Goal: Information Seeking & Learning: Learn about a topic

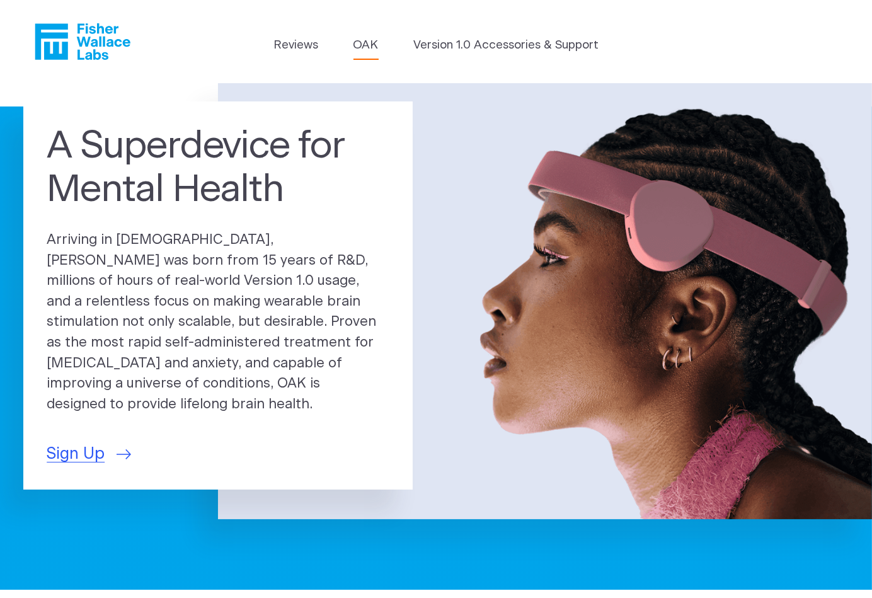
click at [368, 47] on link "OAK" at bounding box center [366, 46] width 25 height 18
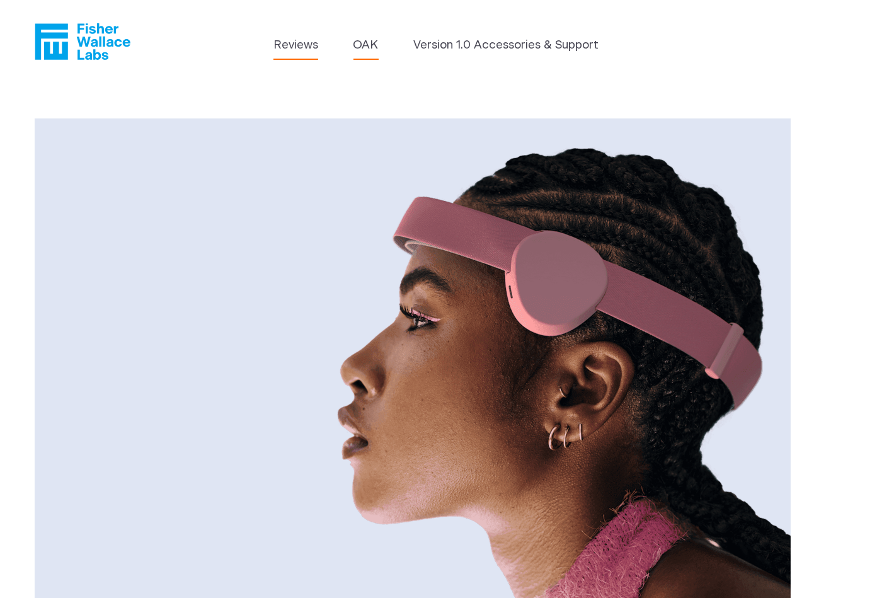
click at [292, 40] on link "Reviews" at bounding box center [296, 46] width 45 height 18
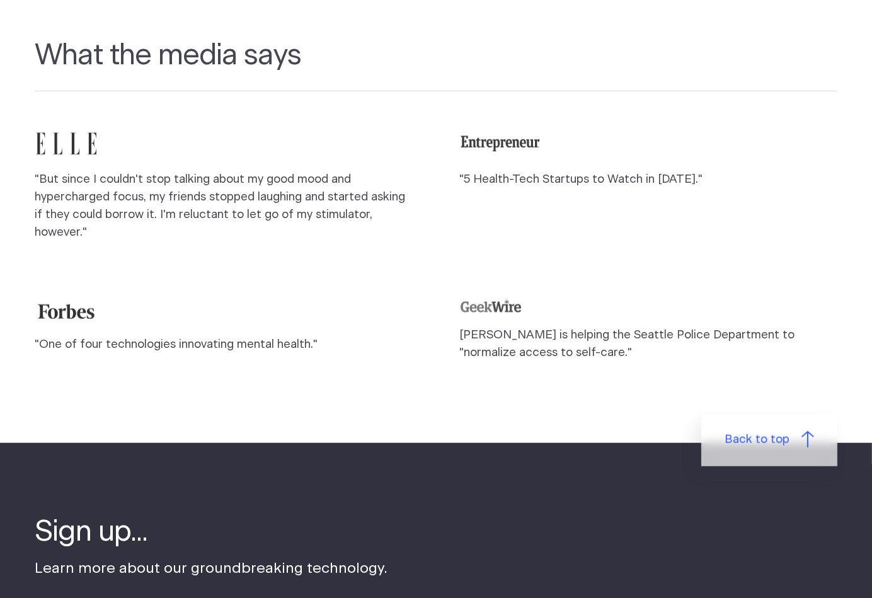
scroll to position [1134, 0]
